Goal: Transaction & Acquisition: Purchase product/service

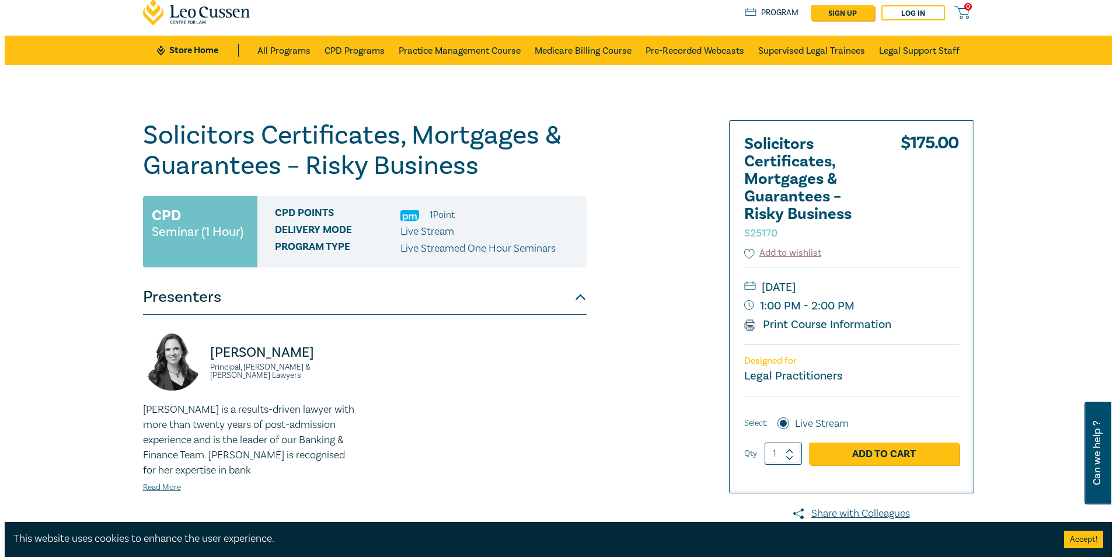
scroll to position [58, 0]
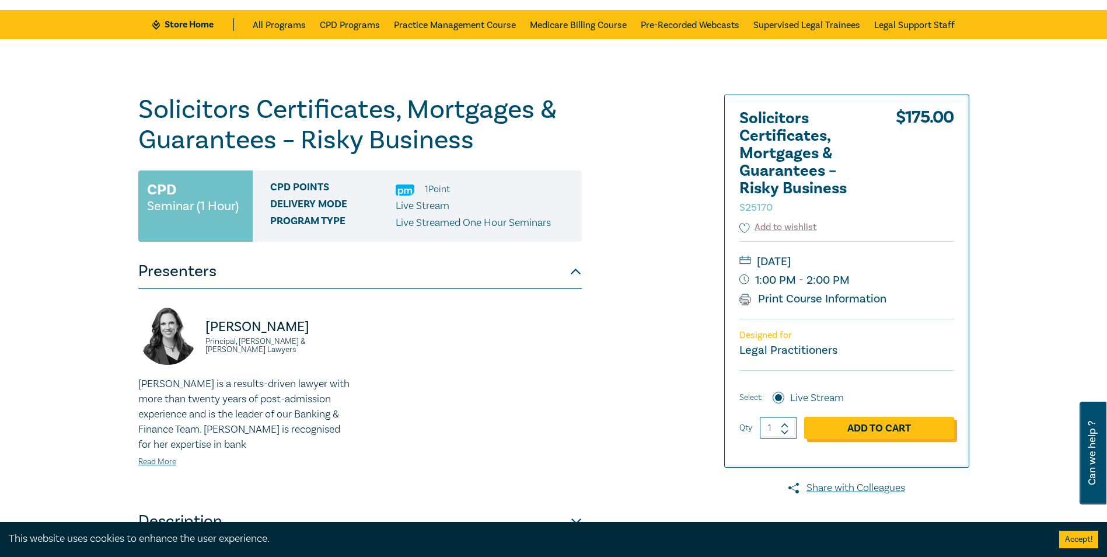
click at [888, 429] on link "Add to Cart" at bounding box center [879, 428] width 150 height 22
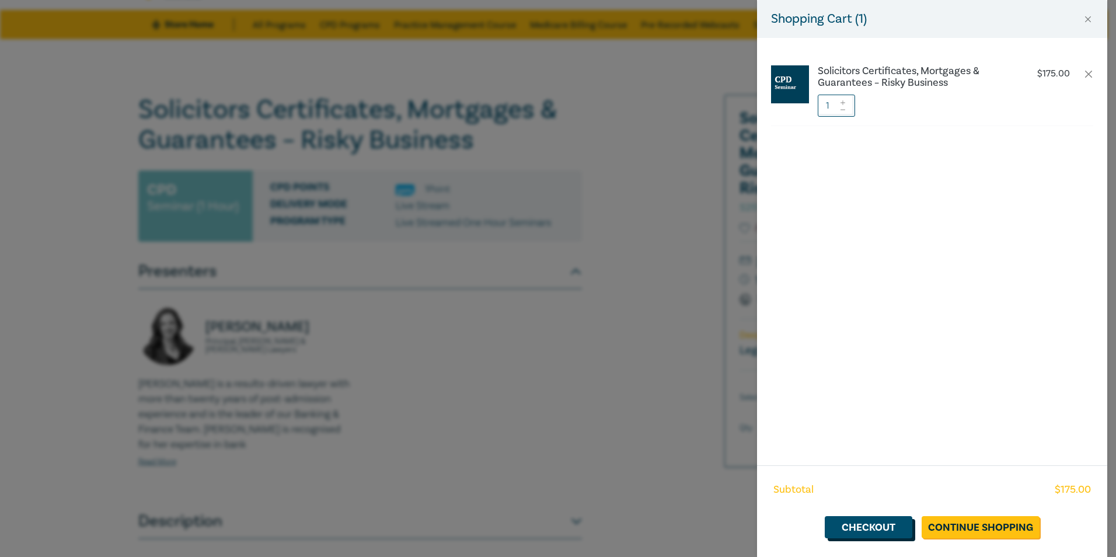
click at [862, 527] on link "Checkout" at bounding box center [869, 527] width 88 height 22
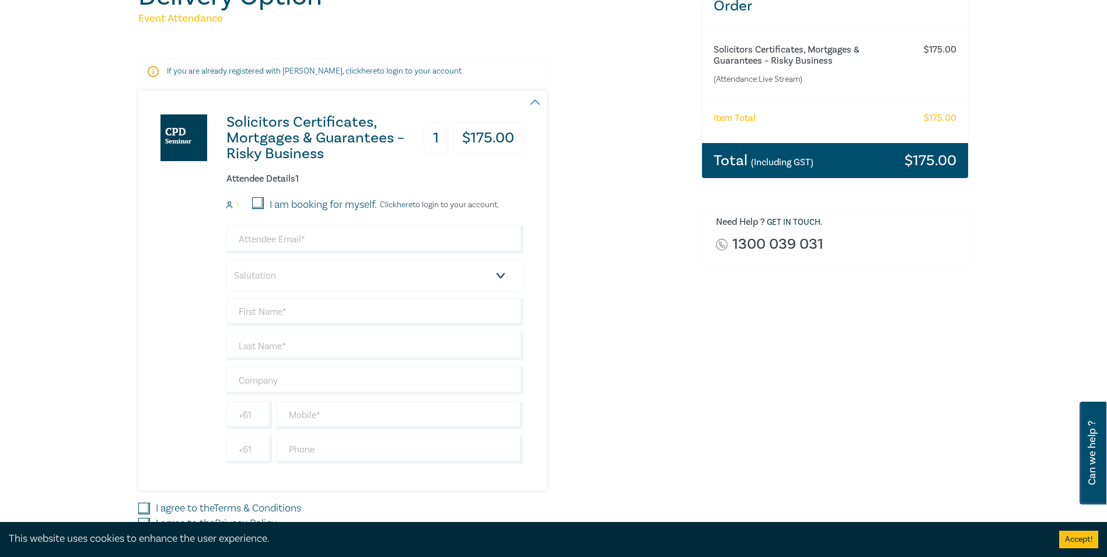
scroll to position [175, 0]
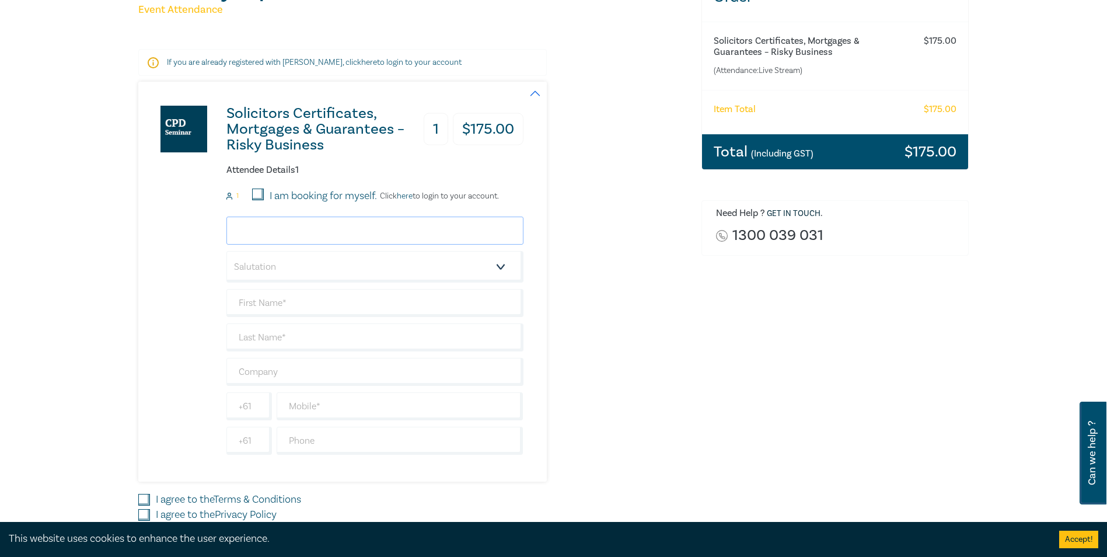
click at [319, 230] on input "email" at bounding box center [374, 230] width 297 height 28
type input "[PERSON_NAME][EMAIL_ADDRESS][DOMAIN_NAME]"
type input "[PERSON_NAME]"
type input "Fergus"
type input "[PERSON_NAME] Legal Pty Ltd"
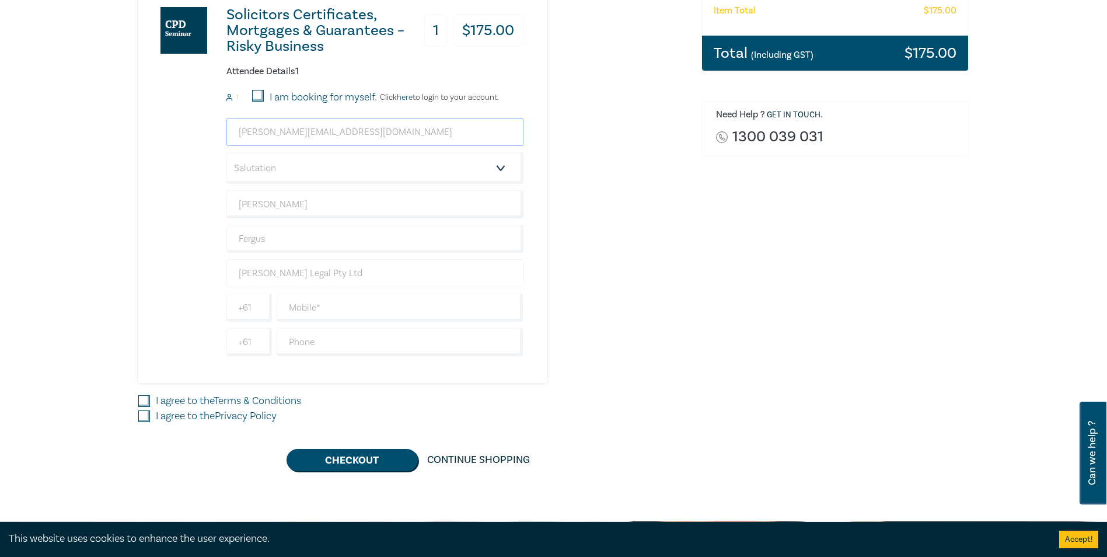
scroll to position [292, 0]
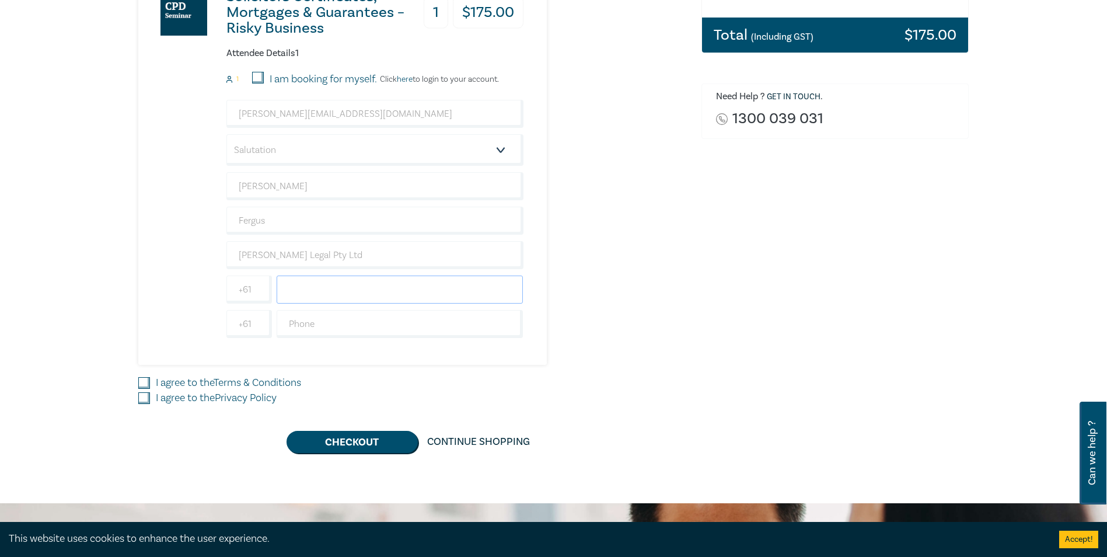
click at [389, 291] on input "text" at bounding box center [400, 289] width 247 height 28
type input "0458121933"
click at [344, 327] on input "text" at bounding box center [400, 324] width 247 height 28
type input "0359866445"
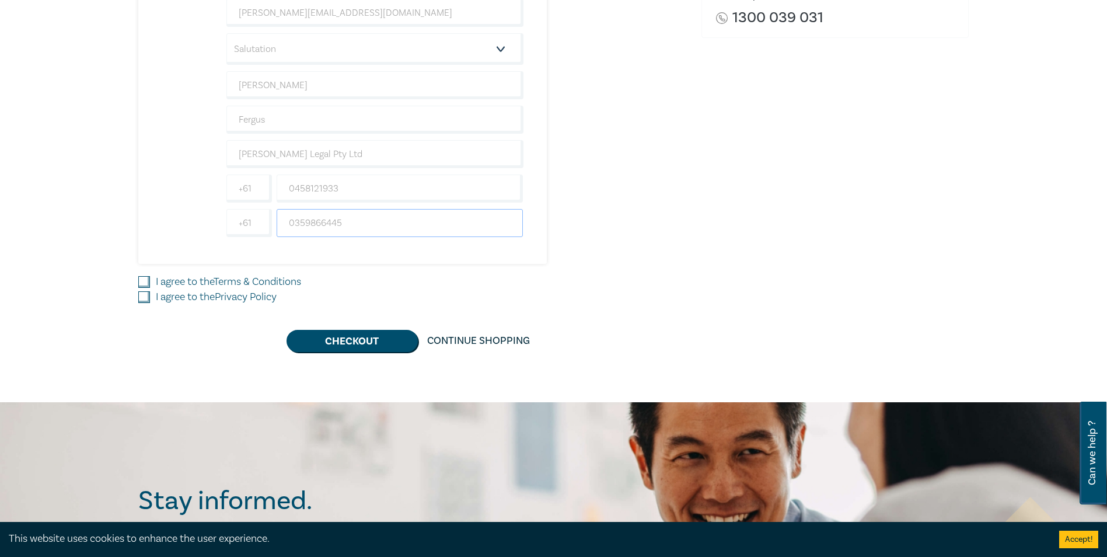
scroll to position [408, 0]
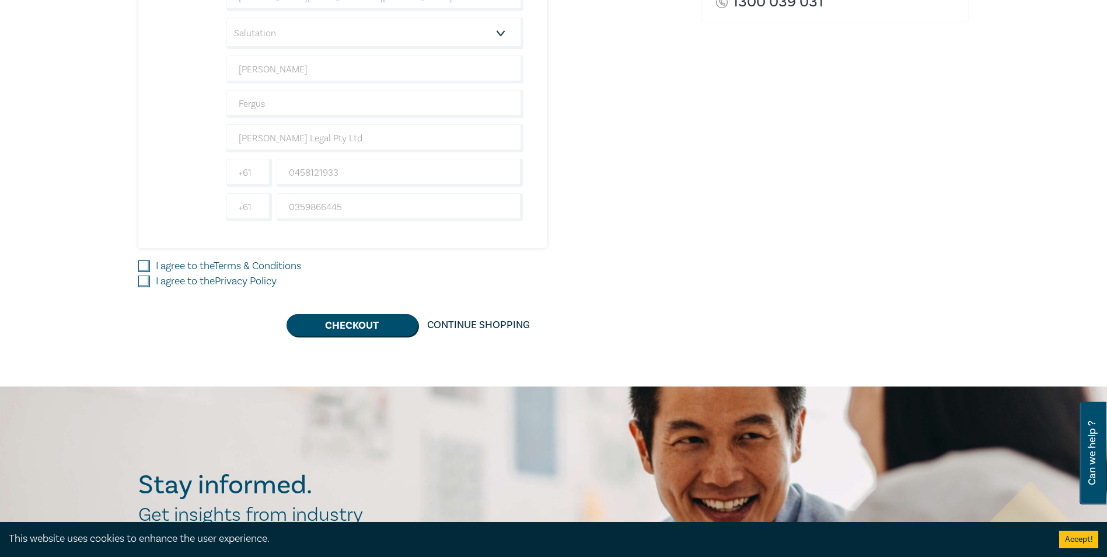
click at [144, 267] on input "I agree to the Terms & Conditions" at bounding box center [144, 266] width 12 height 12
checkbox input "true"
click at [141, 280] on input "I agree to the Privacy Policy" at bounding box center [144, 281] width 12 height 12
checkbox input "true"
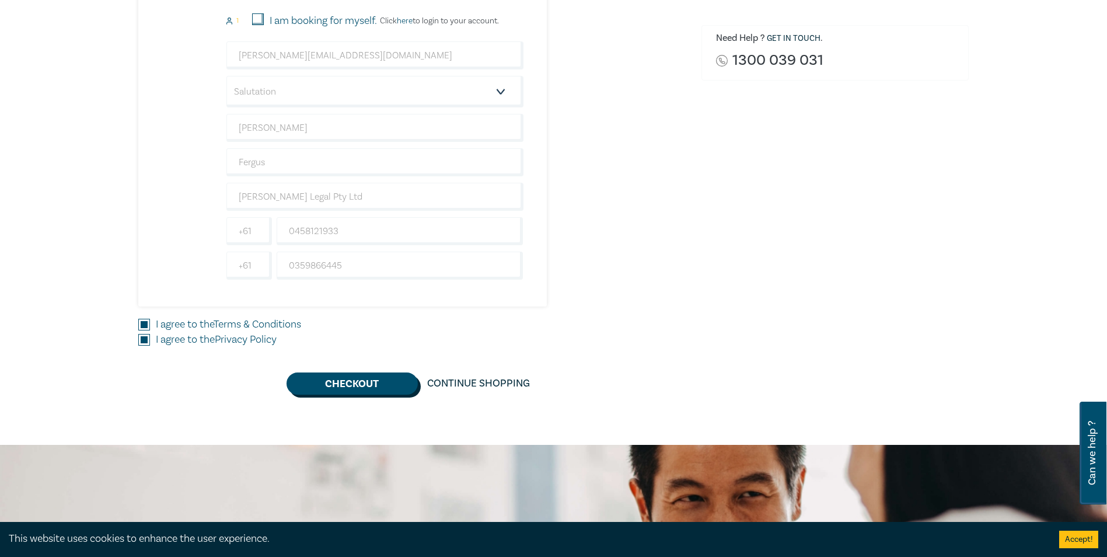
drag, startPoint x: 345, startPoint y: 383, endPoint x: 452, endPoint y: 357, distance: 109.4
click at [346, 383] on button "Checkout" at bounding box center [352, 383] width 131 height 22
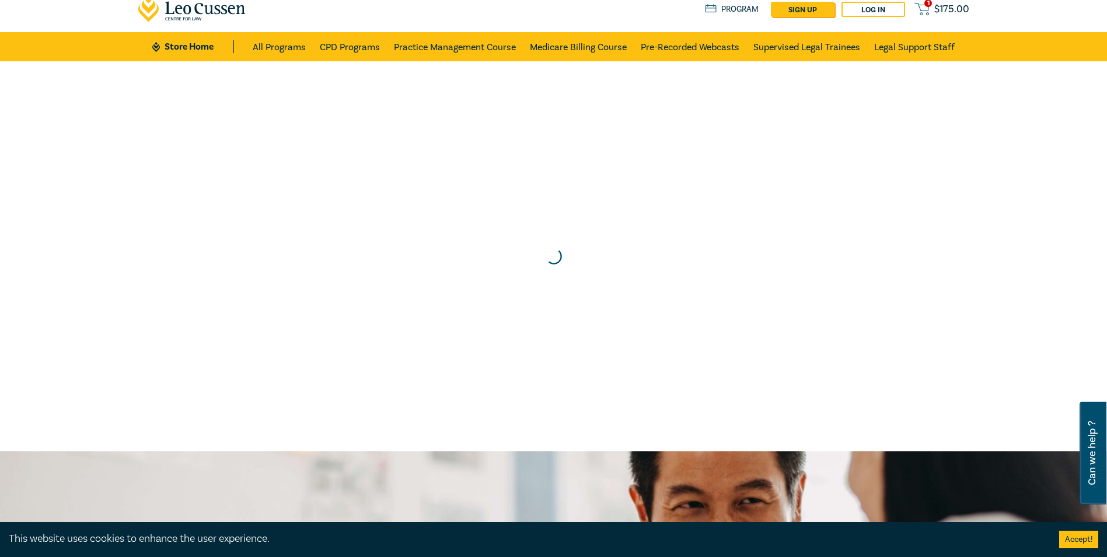
scroll to position [0, 0]
